Goal: Information Seeking & Learning: Check status

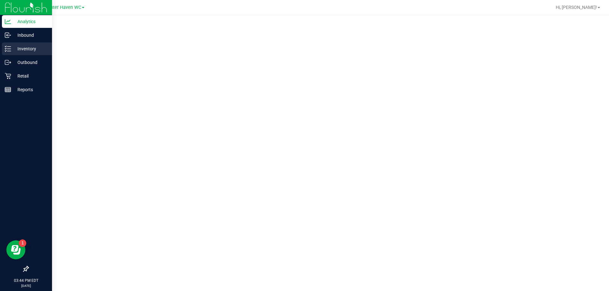
click at [30, 47] on p "Inventory" at bounding box center [30, 49] width 38 height 8
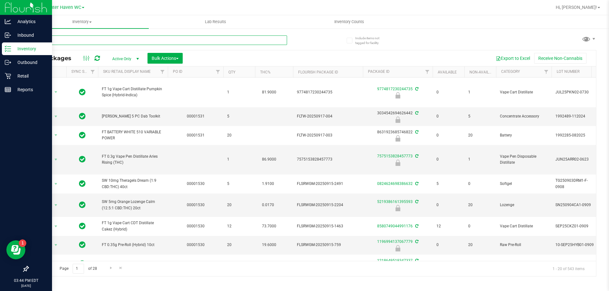
click at [177, 42] on input "text" at bounding box center [157, 40] width 259 height 10
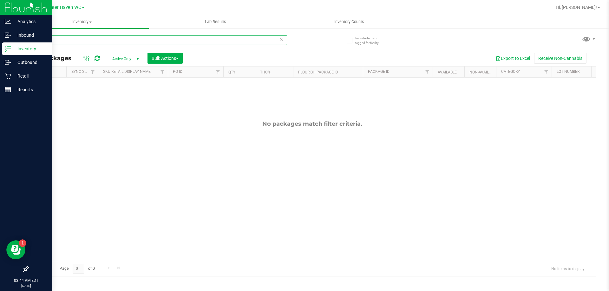
type input "2"
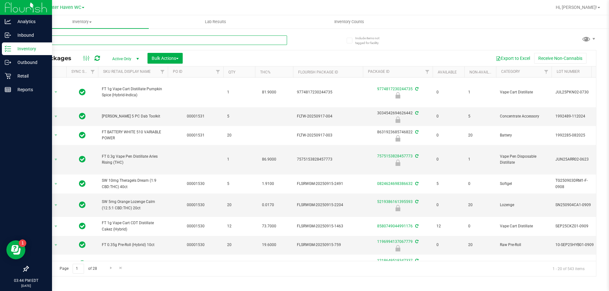
click at [185, 41] on input "text" at bounding box center [157, 40] width 259 height 10
click at [7, 89] on line at bounding box center [8, 89] width 6 height 0
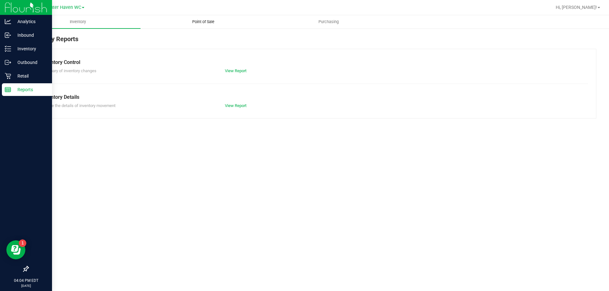
click at [212, 19] on span "Point of Sale" at bounding box center [203, 22] width 39 height 6
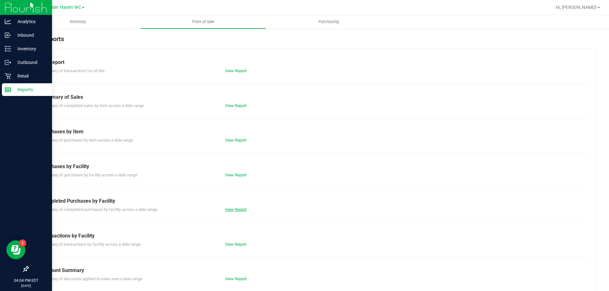
click at [229, 210] on link "View Report" at bounding box center [236, 209] width 22 height 5
